Goal: Information Seeking & Learning: Learn about a topic

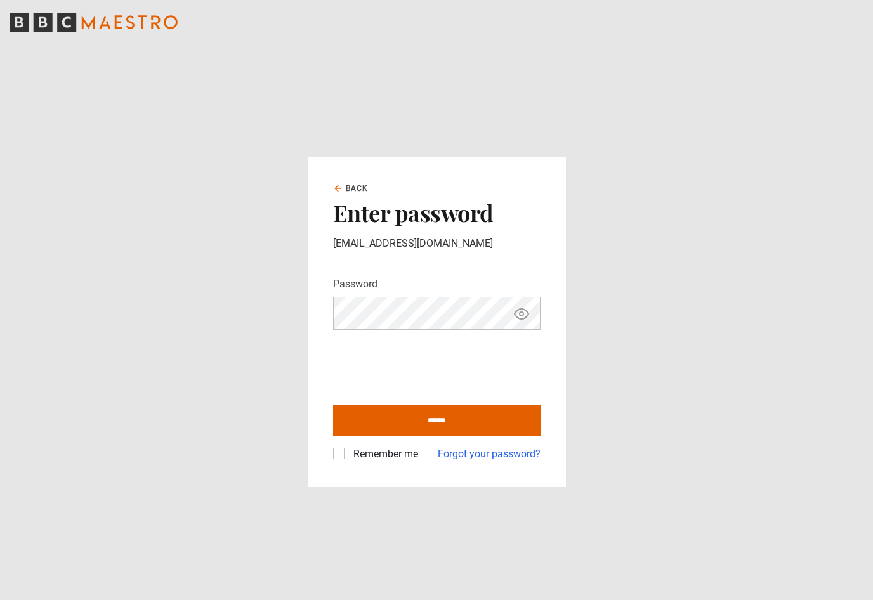
click at [445, 434] on input "******" at bounding box center [436, 421] width 207 height 32
type input "**********"
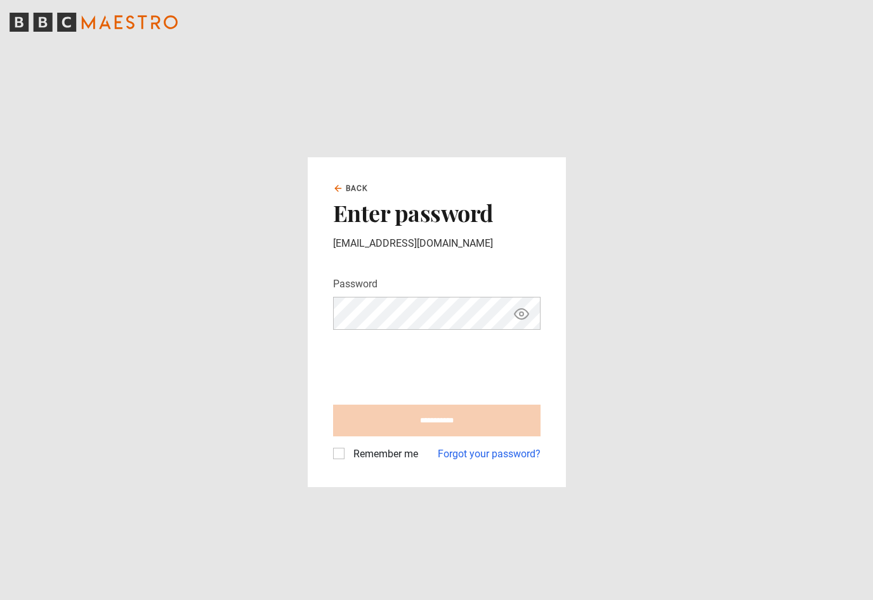
click at [343, 462] on div "Remember me" at bounding box center [375, 454] width 85 height 15
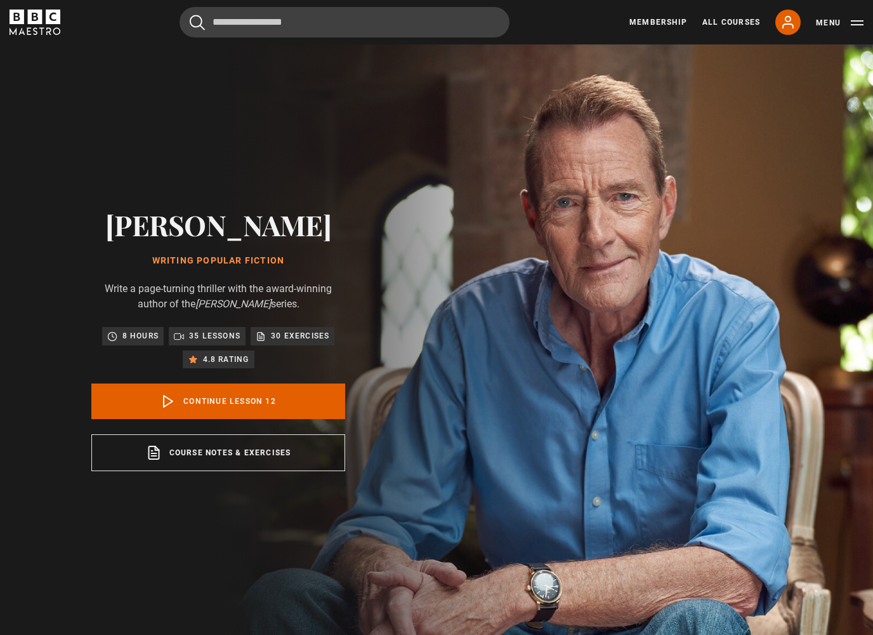
scroll to position [13, 0]
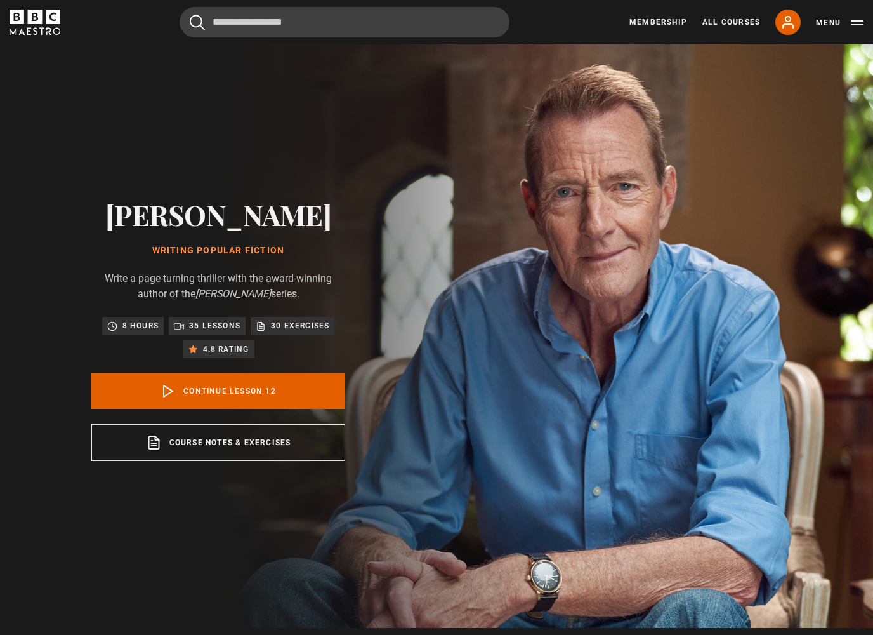
click at [128, 444] on link "Course notes & exercises opens in a new tab" at bounding box center [218, 442] width 254 height 37
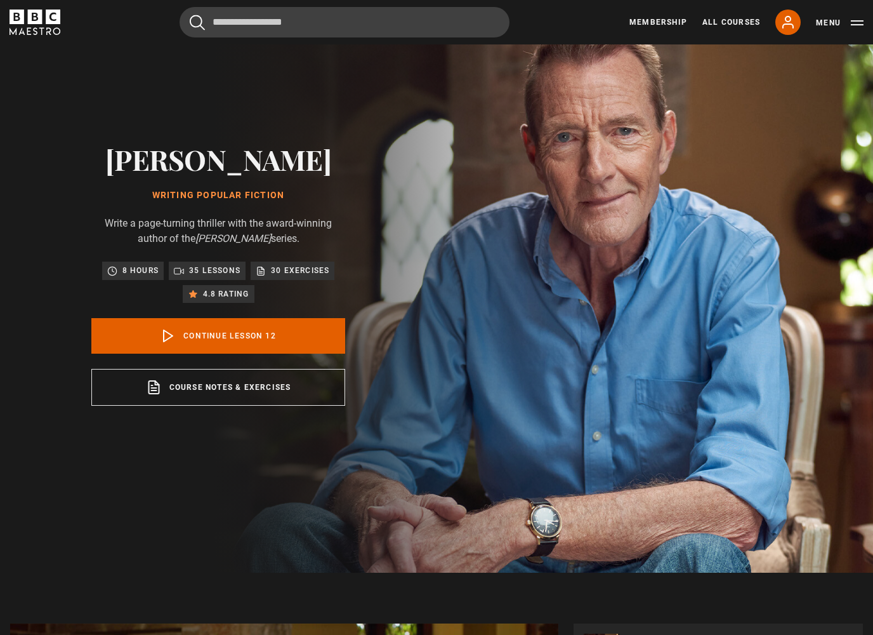
scroll to position [72, 0]
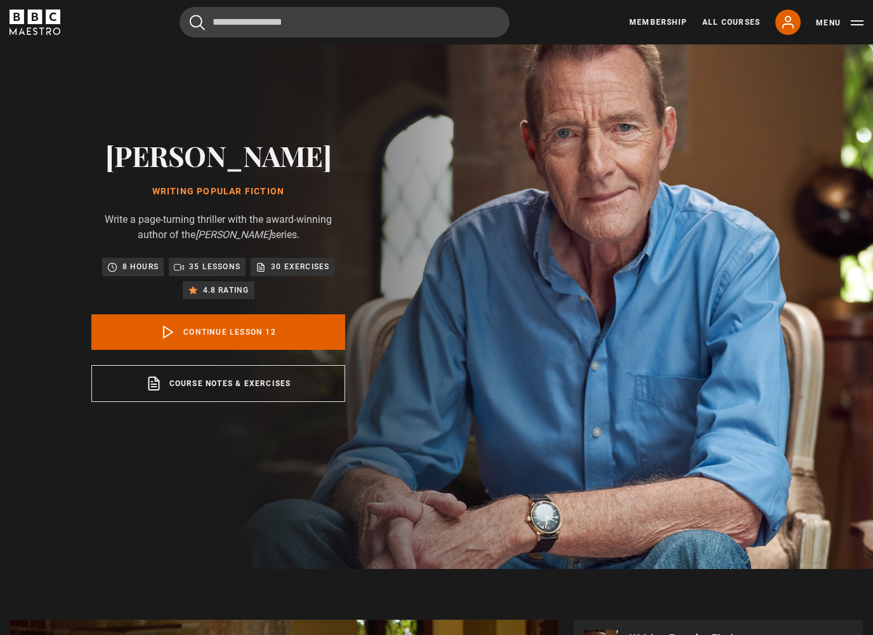
click at [217, 265] on p "35 lessons" at bounding box center [214, 266] width 51 height 13
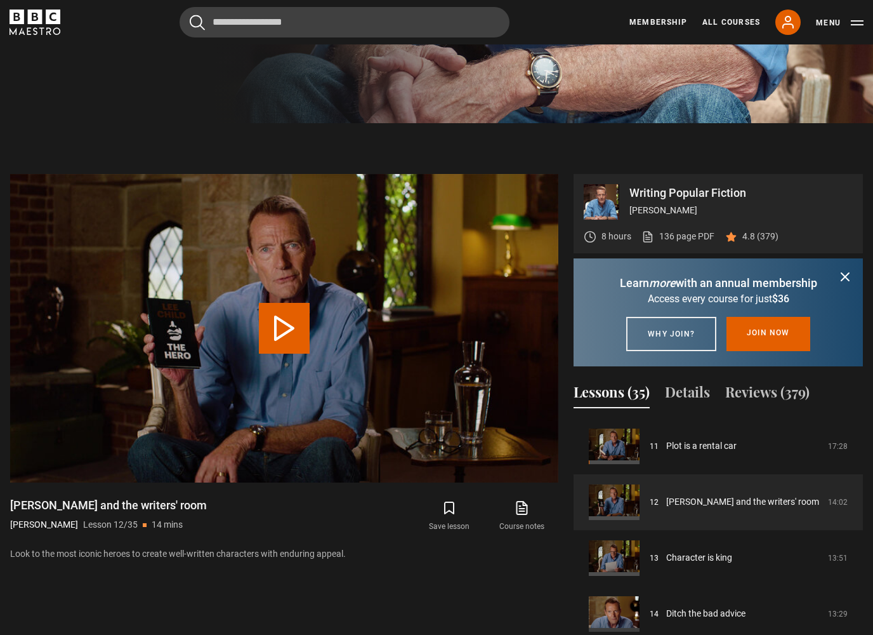
scroll to position [519, 0]
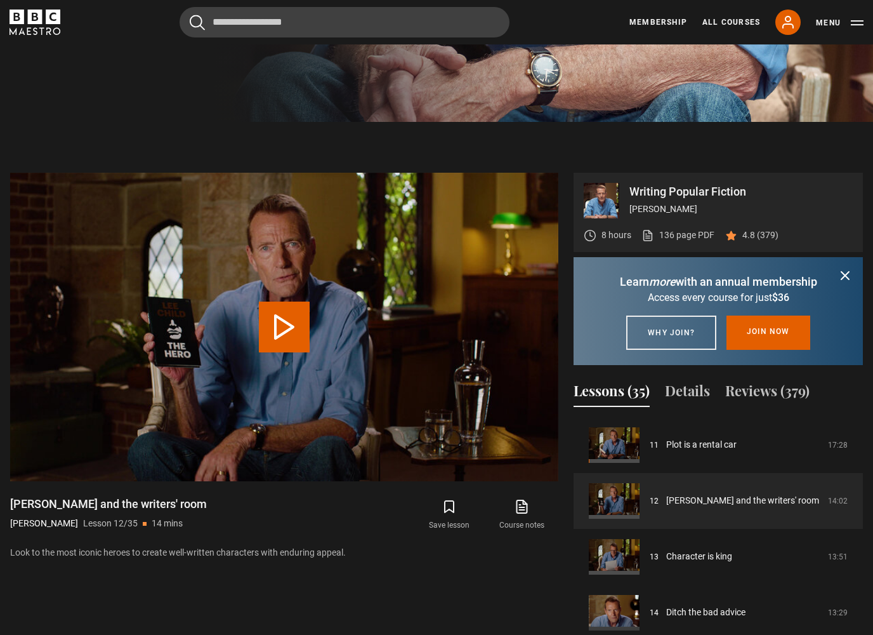
click at [850, 279] on icon "submit" at bounding box center [845, 275] width 15 height 15
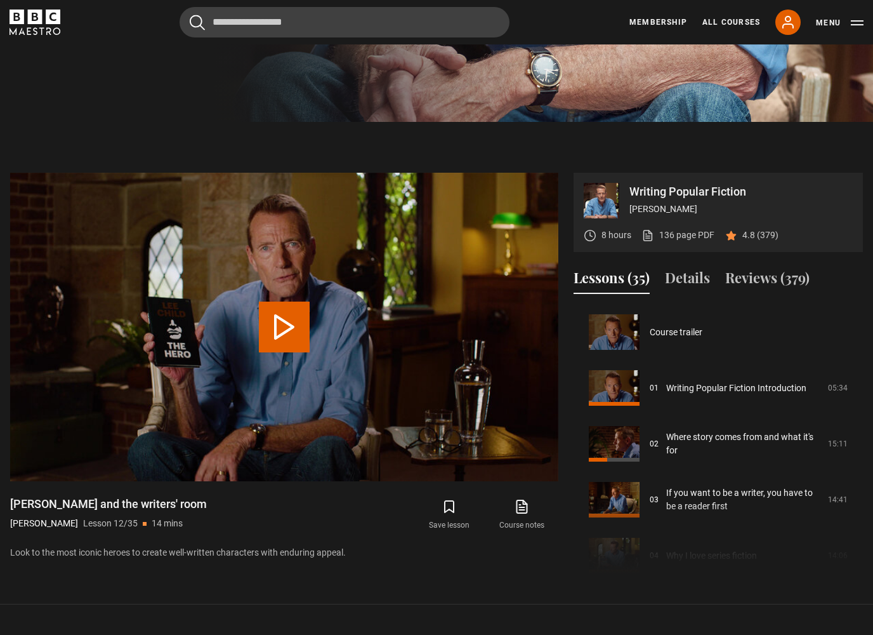
scroll to position [0, 0]
click at [759, 390] on link "Writing Popular Fiction Introduction" at bounding box center [736, 387] width 140 height 13
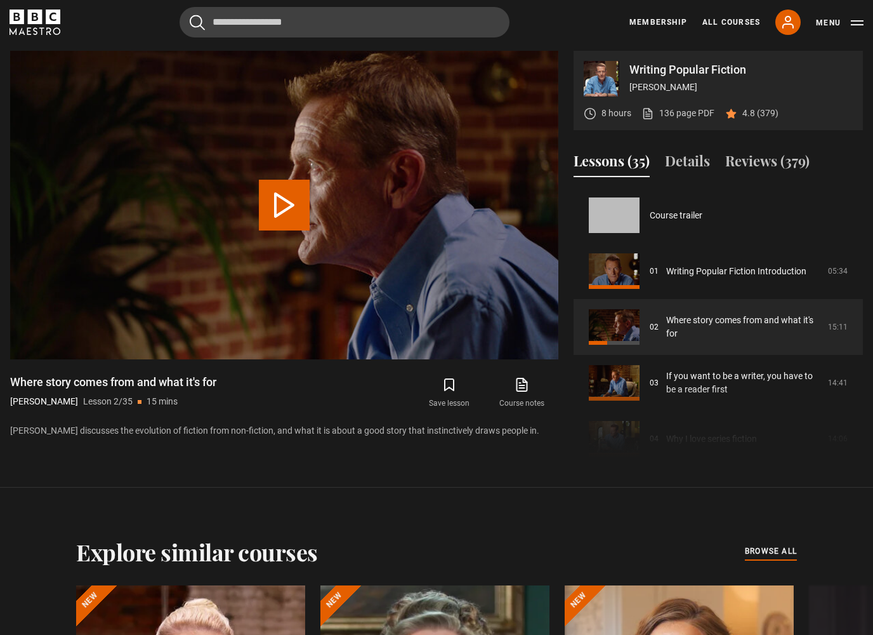
scroll to position [56, 0]
